Goal: Transaction & Acquisition: Book appointment/travel/reservation

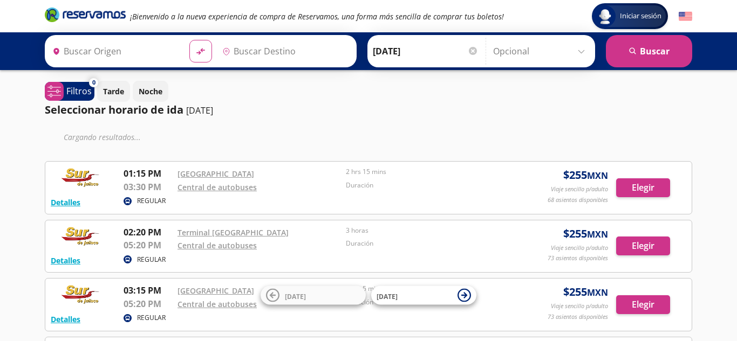
type input "[GEOGRAPHIC_DATA], [GEOGRAPHIC_DATA]"
type input "Sayula, Jalisco"
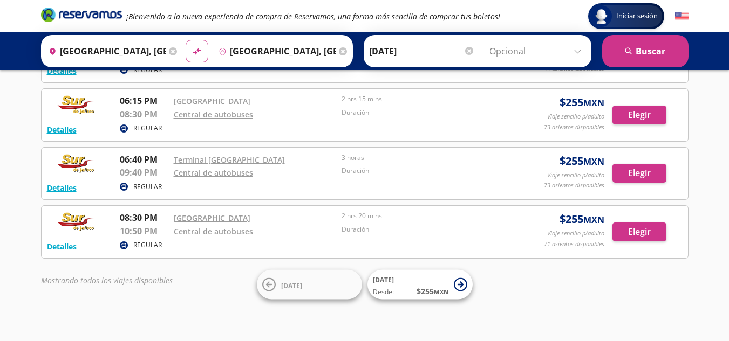
scroll to position [396, 0]
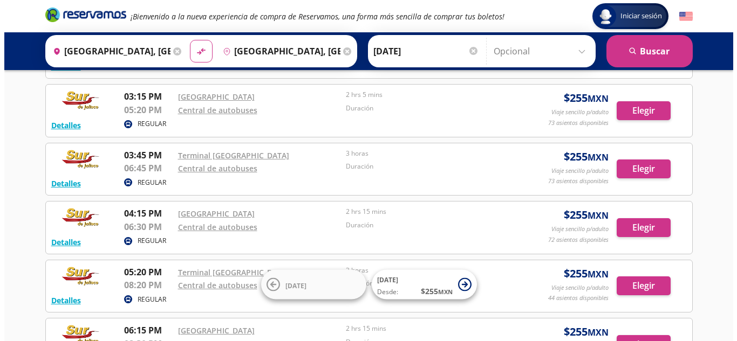
scroll to position [216, 0]
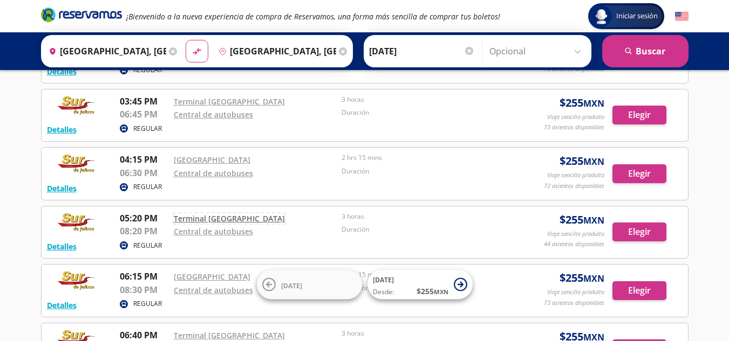
click at [213, 220] on link "Terminal Antigua" at bounding box center [229, 219] width 111 height 10
click at [202, 232] on link "Central de autobuses" at bounding box center [213, 232] width 79 height 10
click at [68, 245] on button "Detalles" at bounding box center [62, 246] width 30 height 11
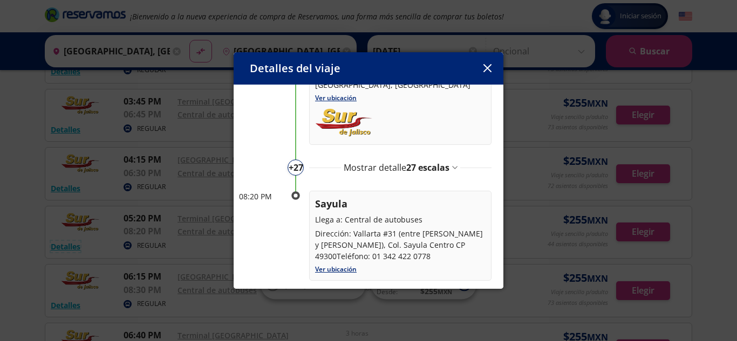
scroll to position [130, 0]
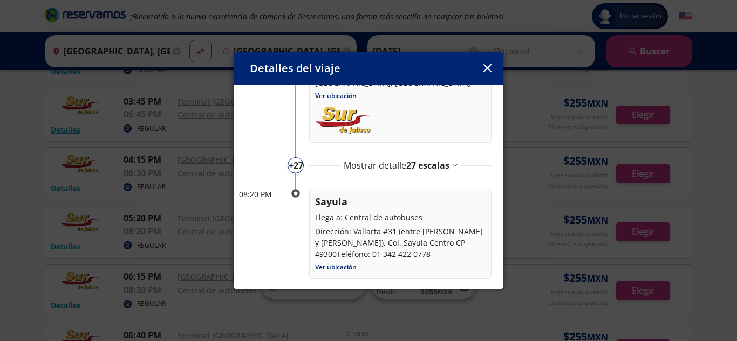
click at [450, 159] on div "Mostrar detalle 27 escalas" at bounding box center [401, 165] width 114 height 13
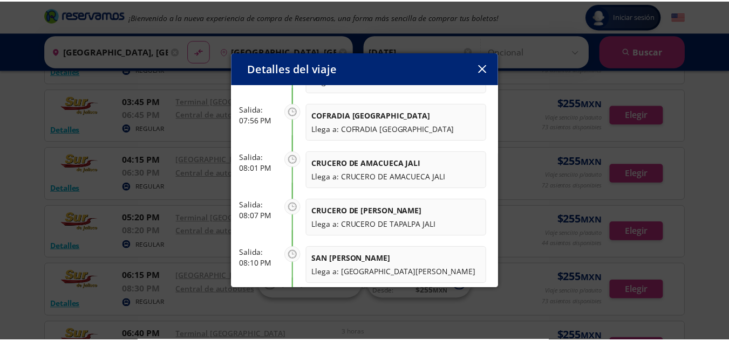
scroll to position [1426, 0]
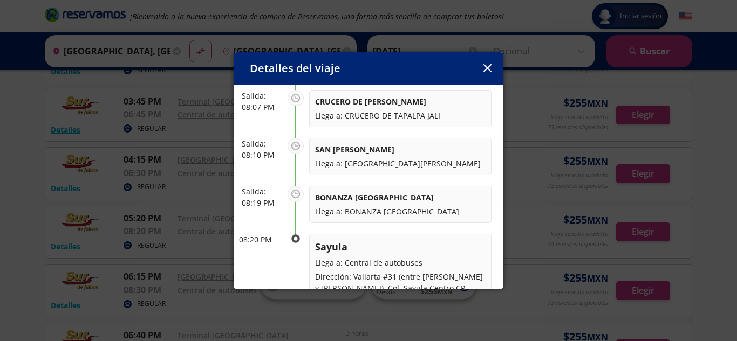
click at [492, 67] on button "button" at bounding box center [487, 68] width 16 height 16
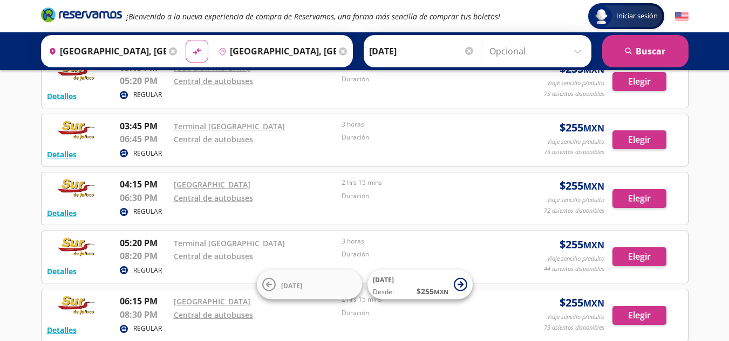
scroll to position [216, 0]
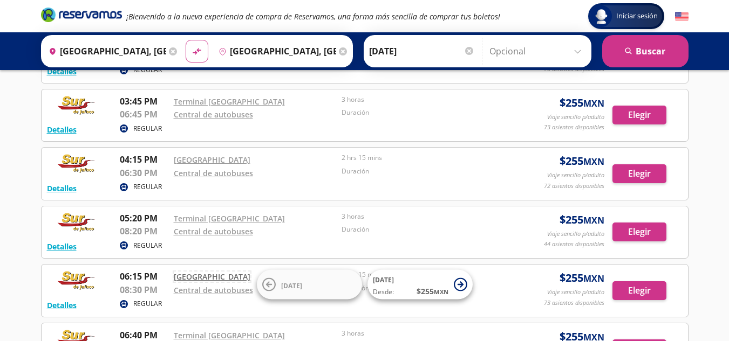
click at [208, 277] on link "Central Nueva" at bounding box center [212, 277] width 77 height 10
drag, startPoint x: 362, startPoint y: 238, endPoint x: 361, endPoint y: 221, distance: 16.8
click at [355, 217] on div "05:20 PM Terminal Antigua 08:20 PM Central de autobuses 3 horas Duración" at bounding box center [312, 225] width 385 height 27
click at [414, 235] on div "Duración" at bounding box center [422, 231] width 163 height 13
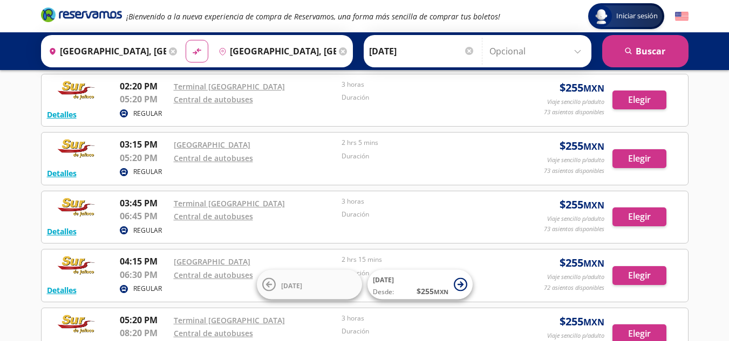
scroll to position [324, 0]
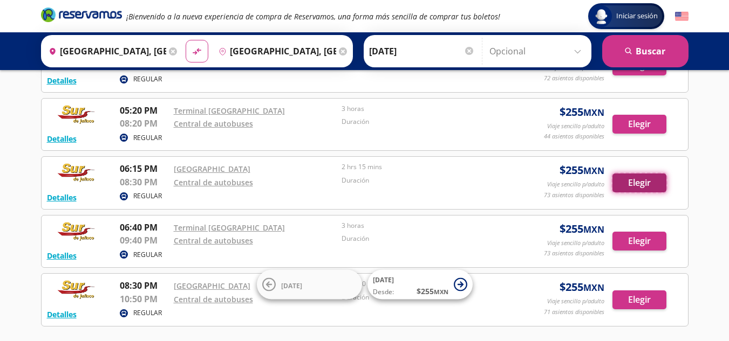
click at [635, 187] on button "Elegir" at bounding box center [639, 183] width 54 height 19
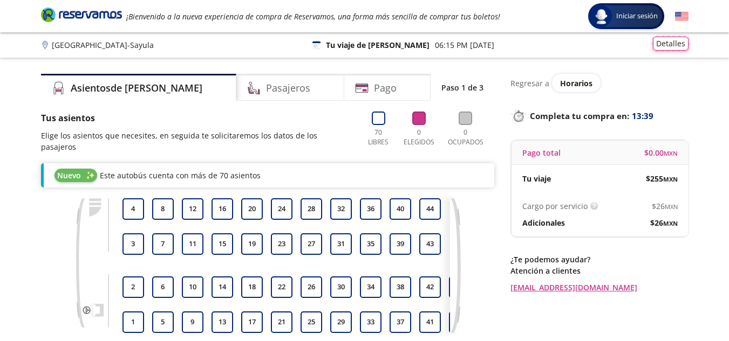
click at [672, 46] on button "Detalles" at bounding box center [671, 44] width 36 height 14
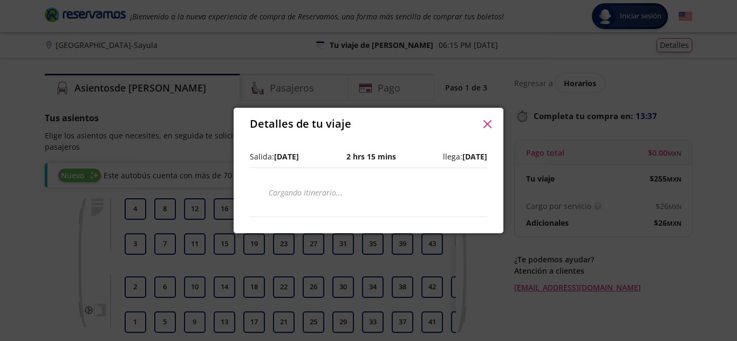
click at [489, 121] on icon "button" at bounding box center [487, 124] width 8 height 8
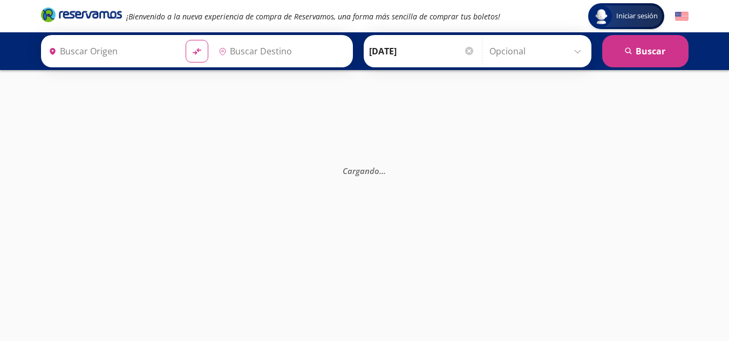
type input "Guadalajara, Jalisco"
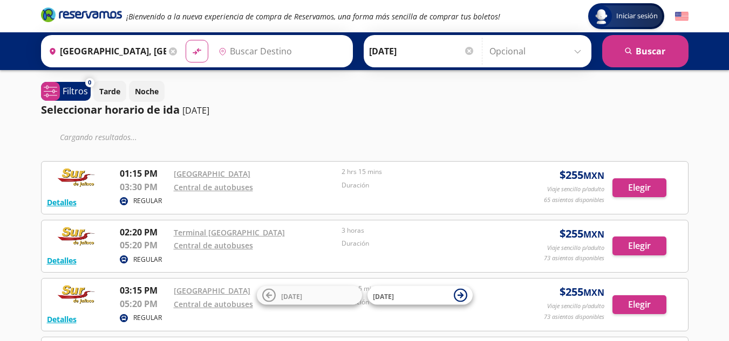
type input "Sayula, Jalisco"
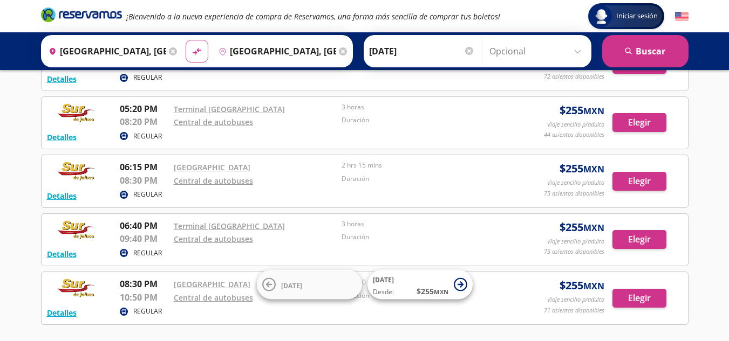
scroll to position [309, 0]
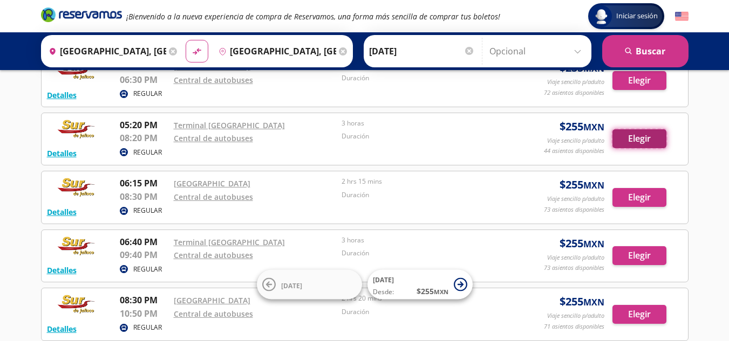
click at [636, 133] on button "Elegir" at bounding box center [639, 138] width 54 height 19
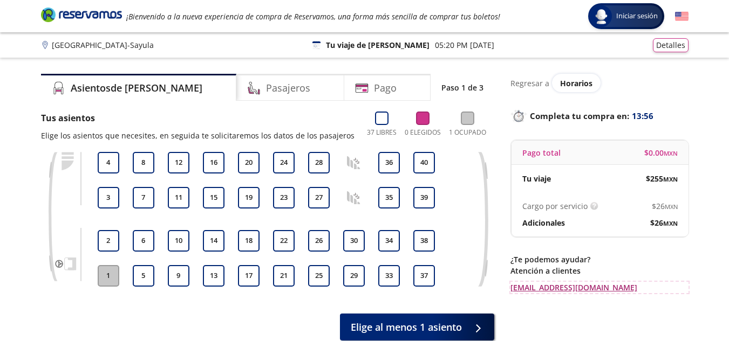
click at [590, 290] on link "[EMAIL_ADDRESS][DOMAIN_NAME]" at bounding box center [599, 287] width 178 height 11
click at [681, 19] on img at bounding box center [681, 16] width 13 height 13
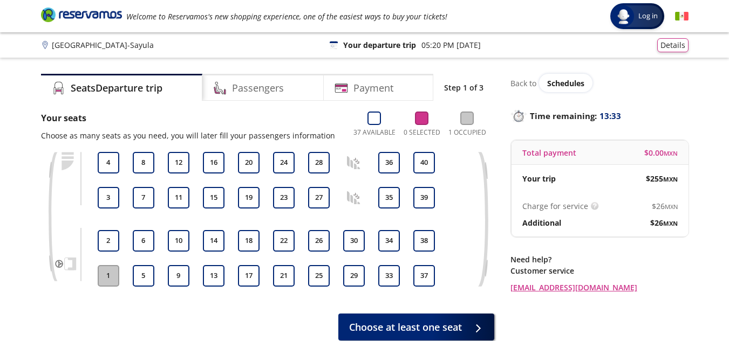
click at [675, 10] on img at bounding box center [681, 16] width 13 height 13
